Goal: Transaction & Acquisition: Download file/media

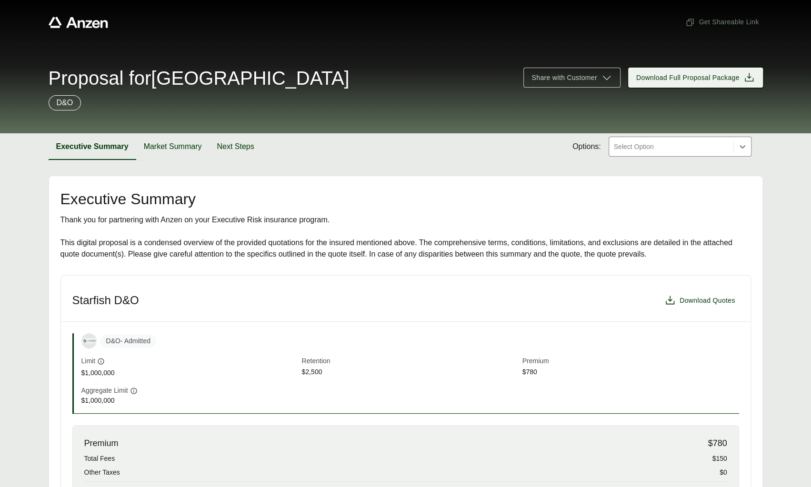
click at [673, 76] on span "Download Full Proposal Package" at bounding box center [687, 78] width 103 height 10
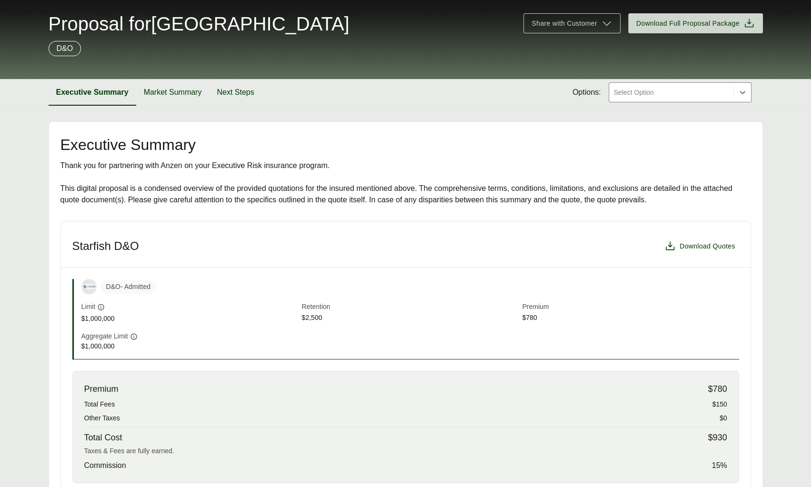
scroll to position [29, 0]
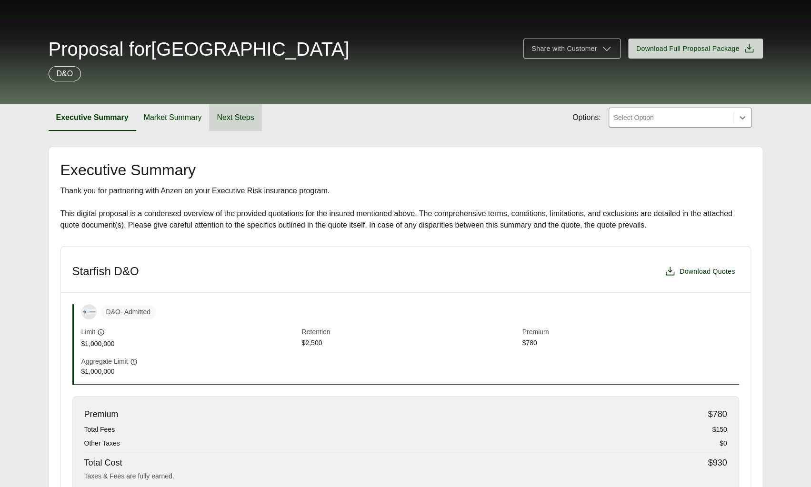
click at [227, 115] on button "Next Steps" at bounding box center [235, 117] width 52 height 27
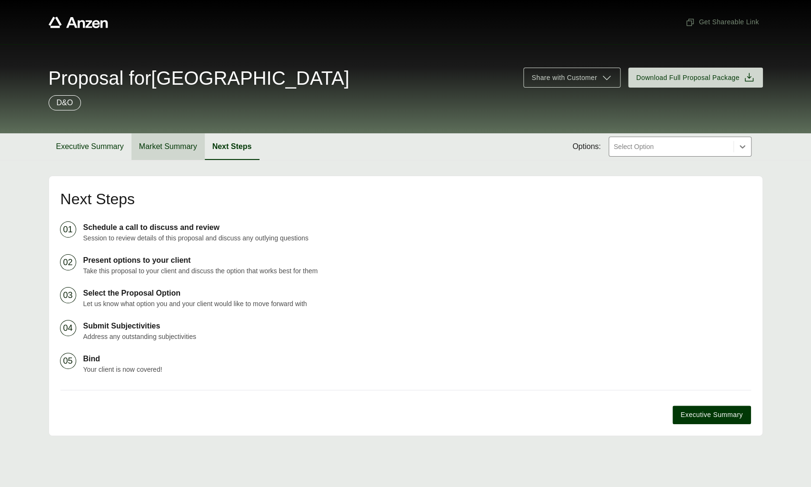
click at [180, 151] on button "Market Summary" at bounding box center [167, 146] width 73 height 27
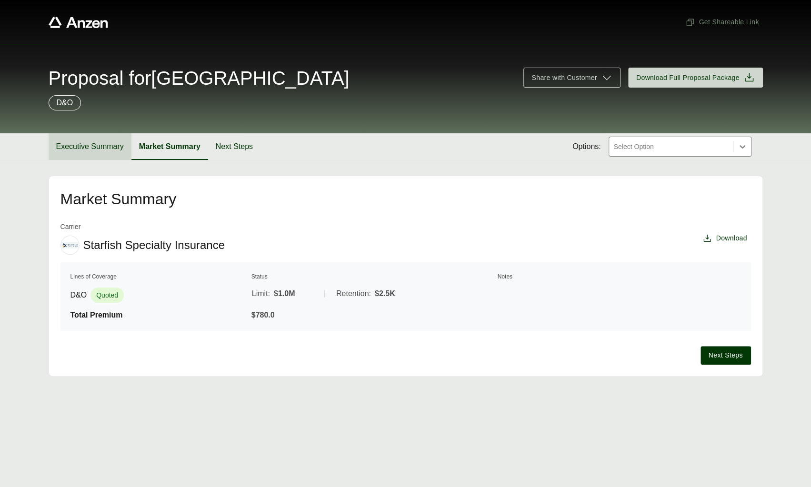
click at [102, 151] on button "Executive Summary" at bounding box center [90, 146] width 83 height 27
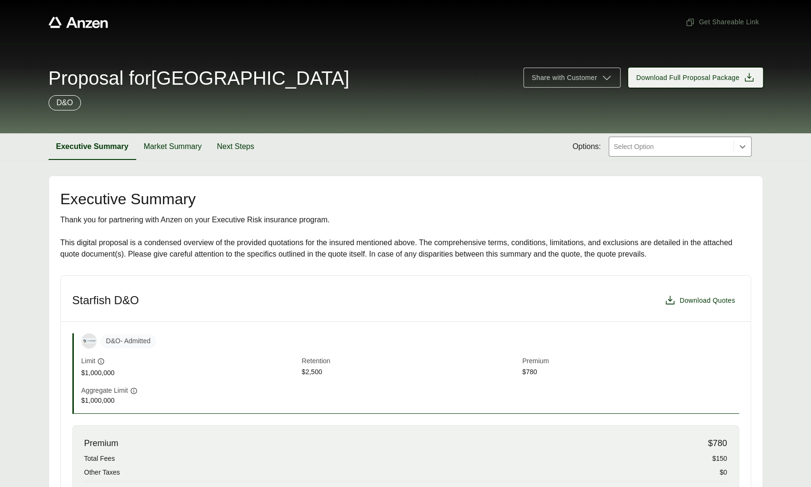
click at [707, 80] on span "Download Full Proposal Package" at bounding box center [687, 78] width 103 height 10
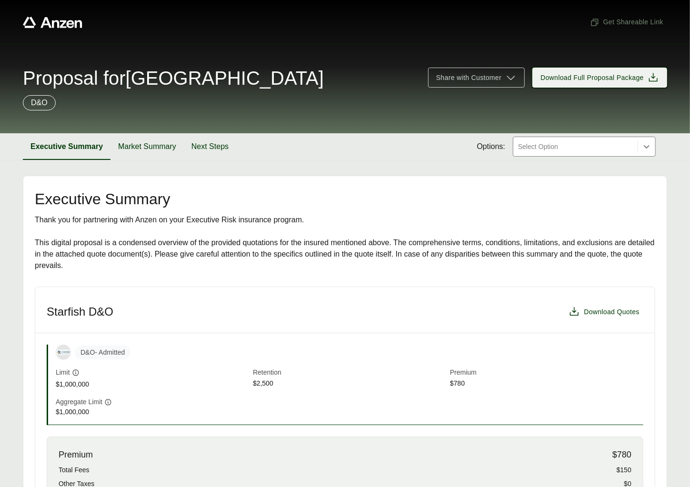
click at [581, 82] on span "Download Full Proposal Package" at bounding box center [600, 77] width 119 height 11
